Goal: Check status

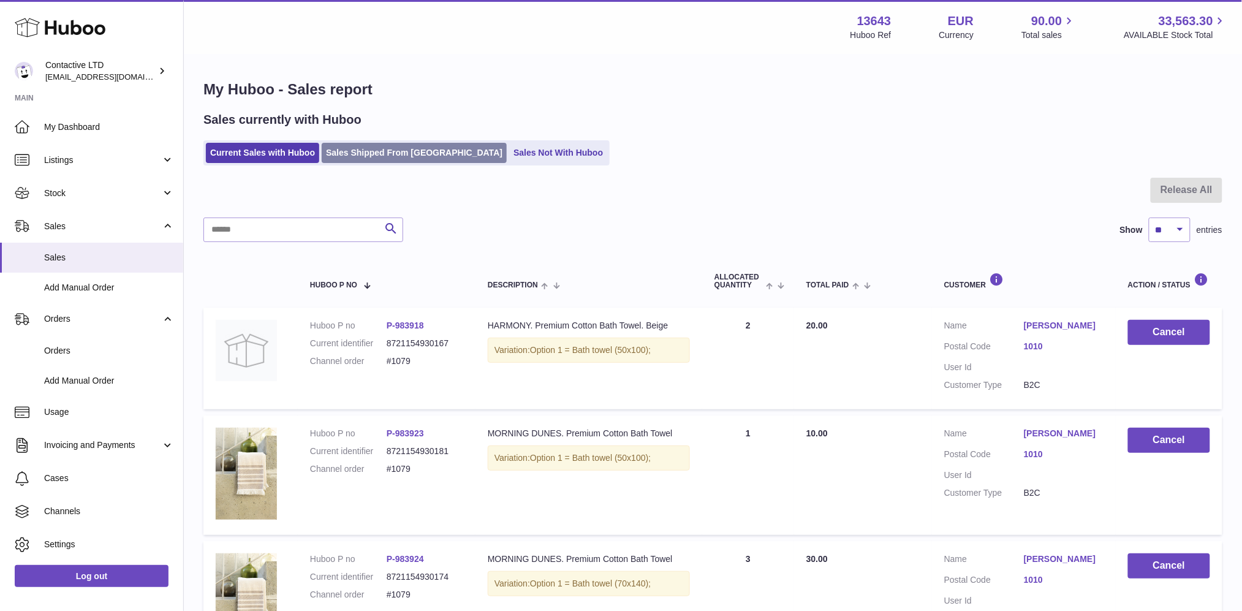
click at [378, 146] on link "Sales Shipped From [GEOGRAPHIC_DATA]" at bounding box center [414, 153] width 185 height 20
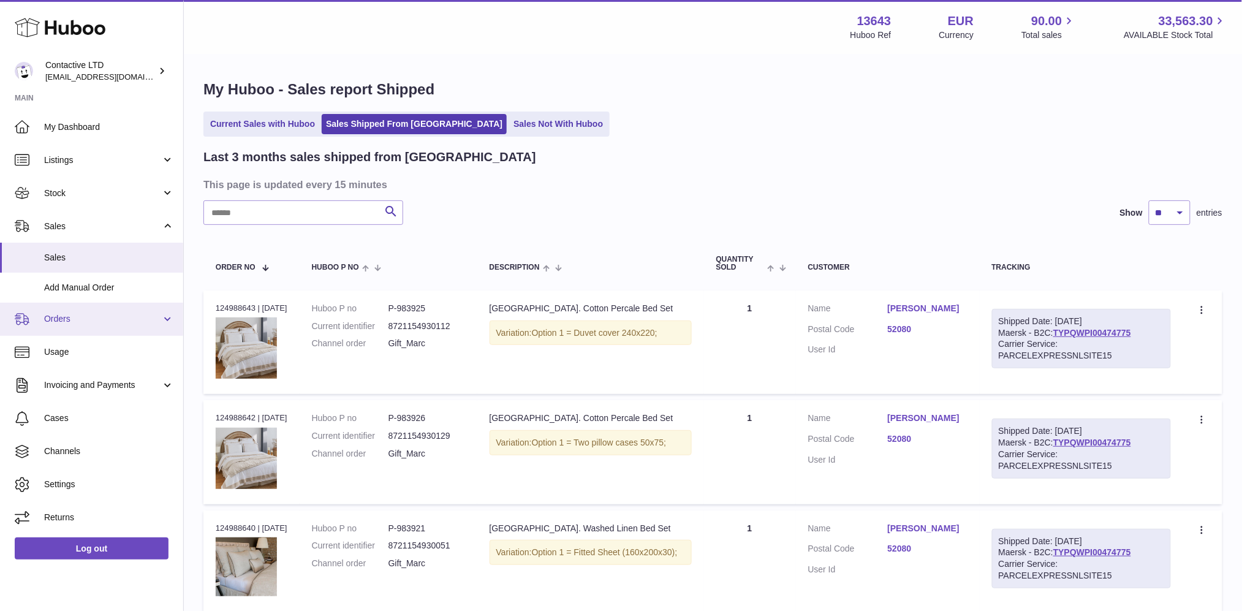
click at [121, 325] on link "Orders" at bounding box center [91, 319] width 183 height 33
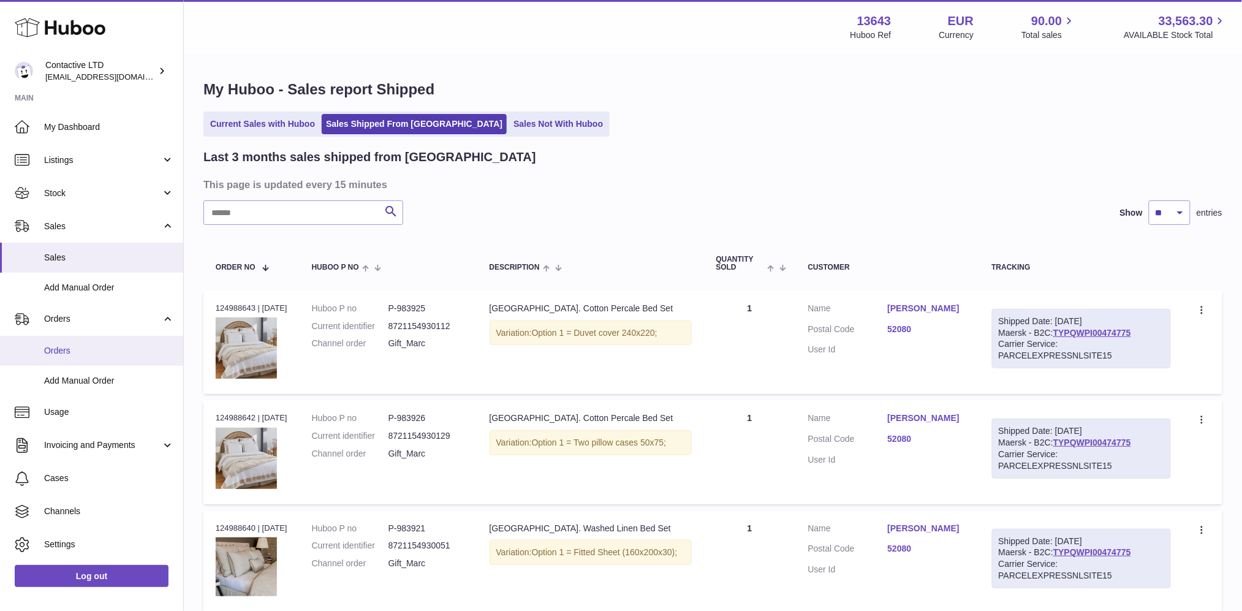
click at [116, 357] on link "Orders" at bounding box center [91, 351] width 183 height 30
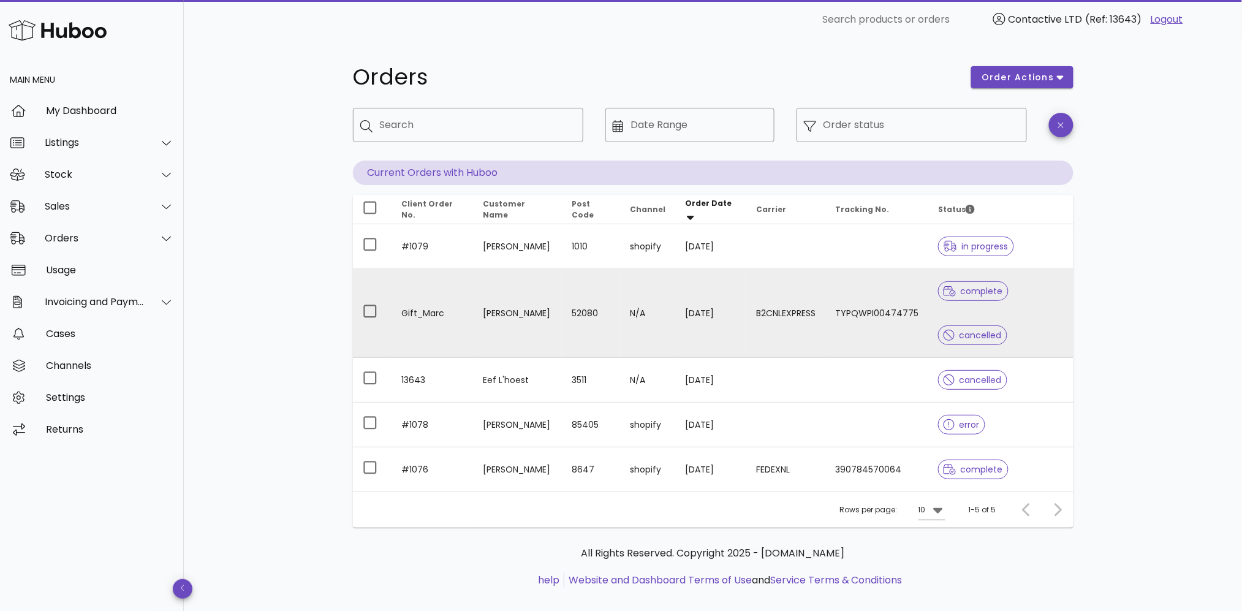
click at [571, 324] on td "52080" at bounding box center [591, 313] width 58 height 89
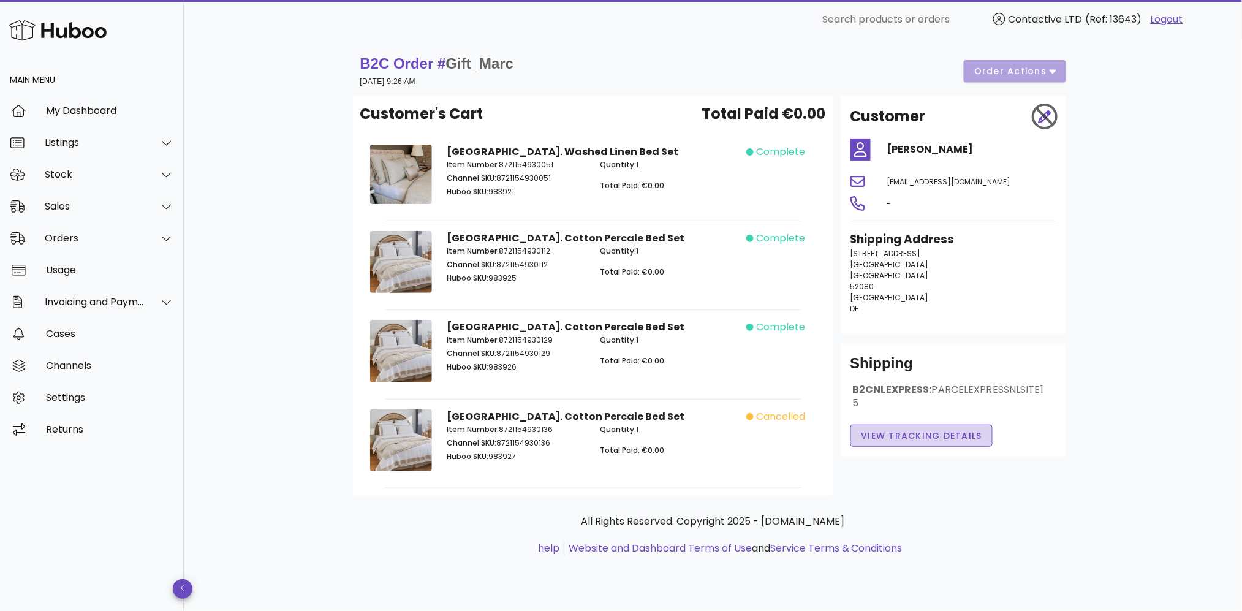
click at [889, 440] on span "View Tracking details" at bounding box center [922, 436] width 122 height 13
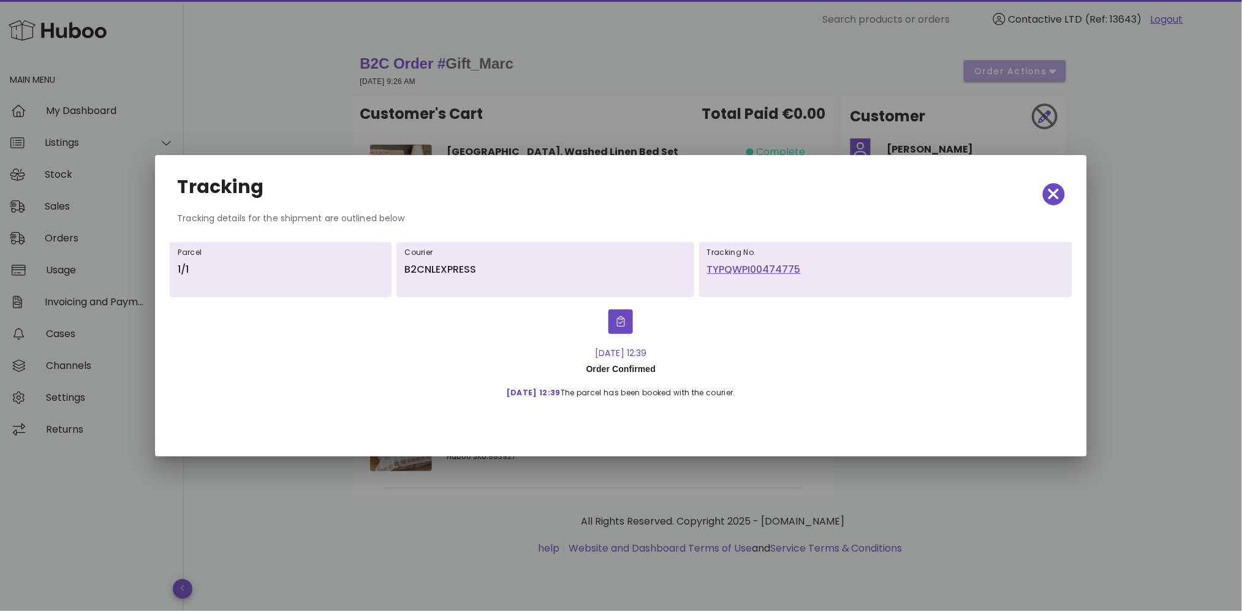
click at [732, 275] on link "TYPQWPI00474775" at bounding box center [885, 269] width 357 height 15
click at [506, 83] on div at bounding box center [621, 305] width 1242 height 611
